Goal: Information Seeking & Learning: Understand process/instructions

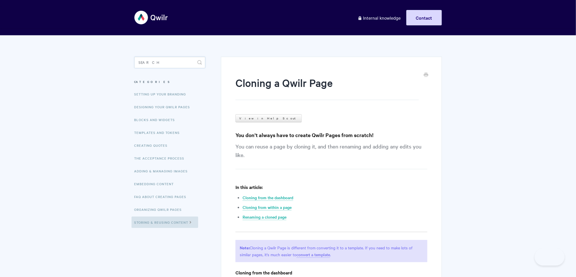
click at [153, 59] on input "Search" at bounding box center [169, 62] width 71 height 11
type input "link"
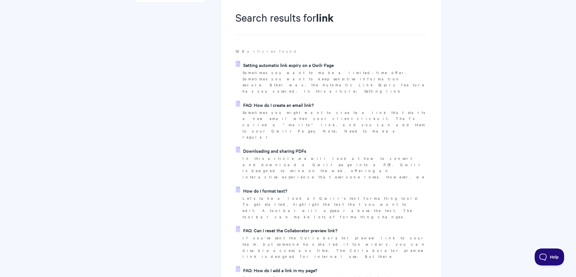
scroll to position [78, 0]
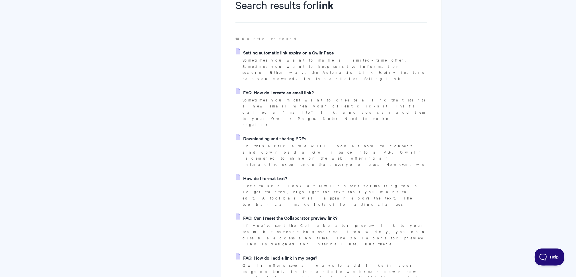
click at [287, 253] on link "FAQ: How do I add a link in my page?" at bounding box center [276, 257] width 81 height 9
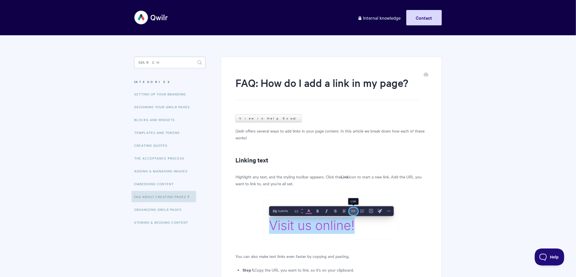
click at [167, 60] on input "Search" at bounding box center [169, 62] width 71 height 11
type input "redirect"
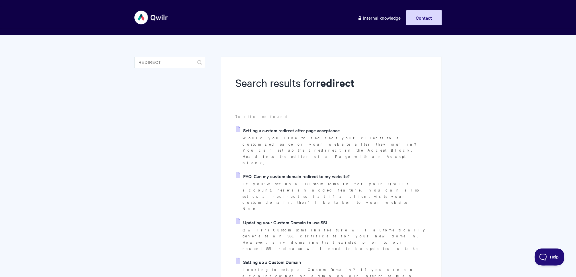
click at [265, 129] on link "Setting a custom redirect after page acceptance" at bounding box center [288, 130] width 104 height 9
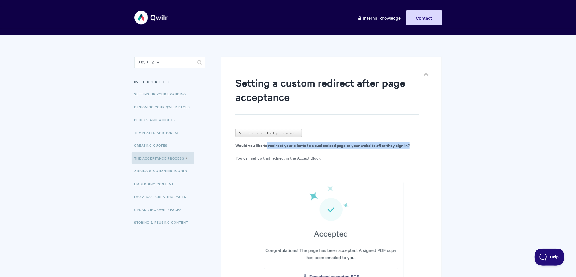
drag, startPoint x: 267, startPoint y: 146, endPoint x: 412, endPoint y: 145, distance: 145.5
click at [412, 145] on p "Would you like to redirect your clients to a customized page or your website af…" at bounding box center [331, 145] width 192 height 7
copy b "redirect your clients to a customized page or your website after they sign in?"
